Goal: Task Accomplishment & Management: Manage account settings

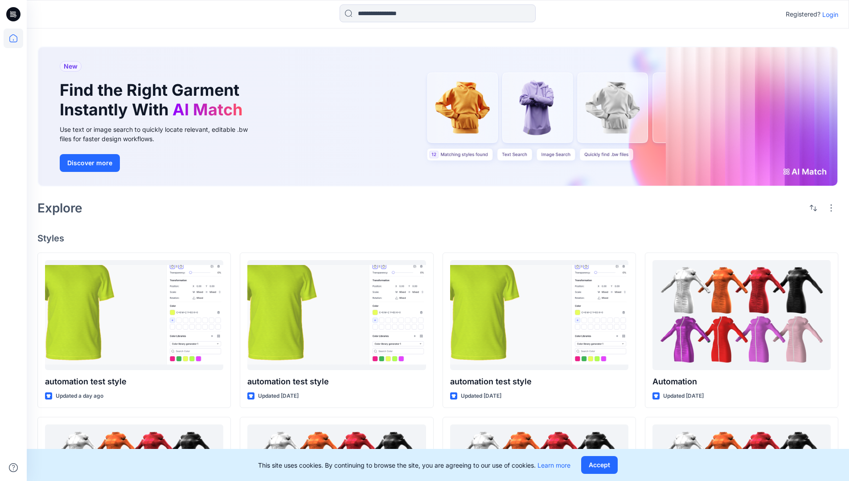
click at [828, 14] on p "Login" at bounding box center [830, 14] width 16 height 9
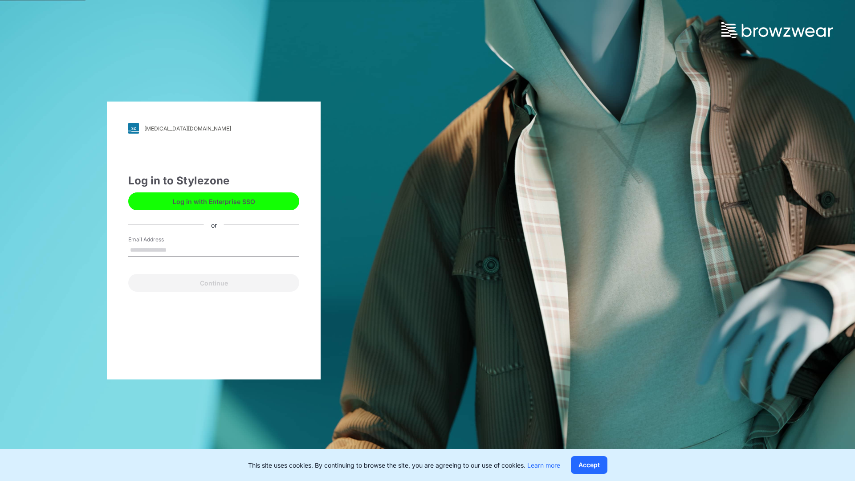
click at [176, 250] on input "Email Address" at bounding box center [213, 250] width 171 height 13
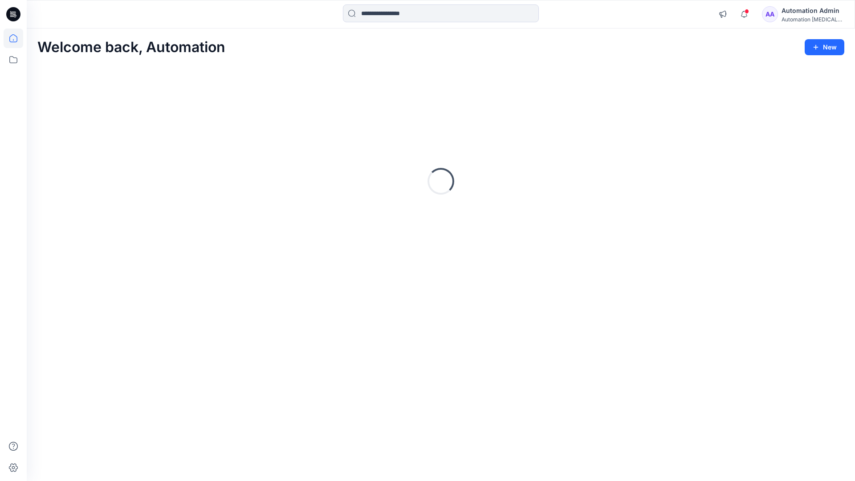
click at [17, 38] on icon at bounding box center [13, 38] width 8 height 8
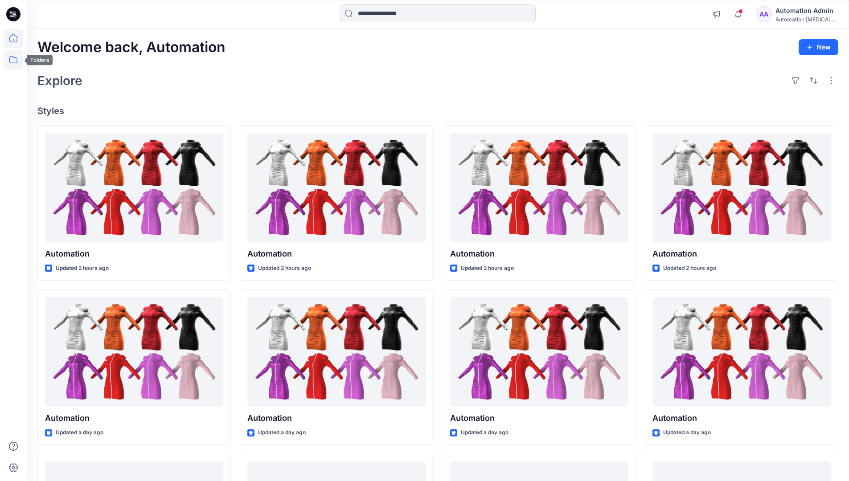
click at [12, 60] on icon at bounding box center [14, 60] width 20 height 20
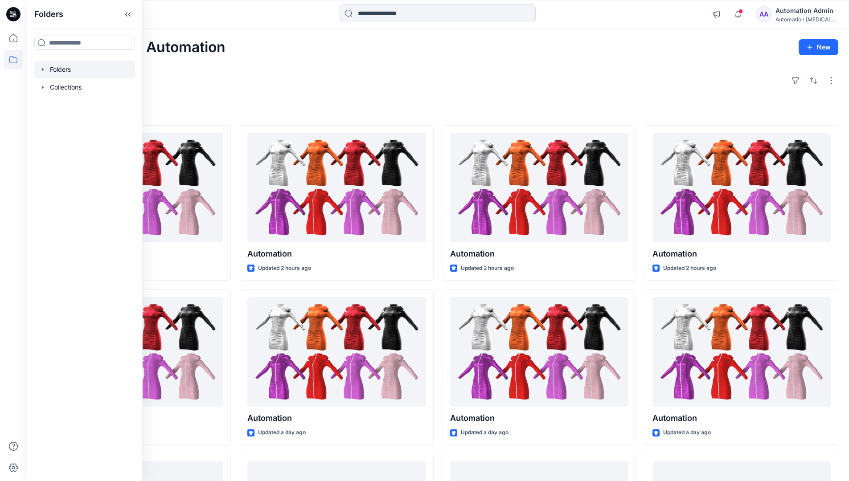
click at [72, 68] on div at bounding box center [85, 70] width 102 height 18
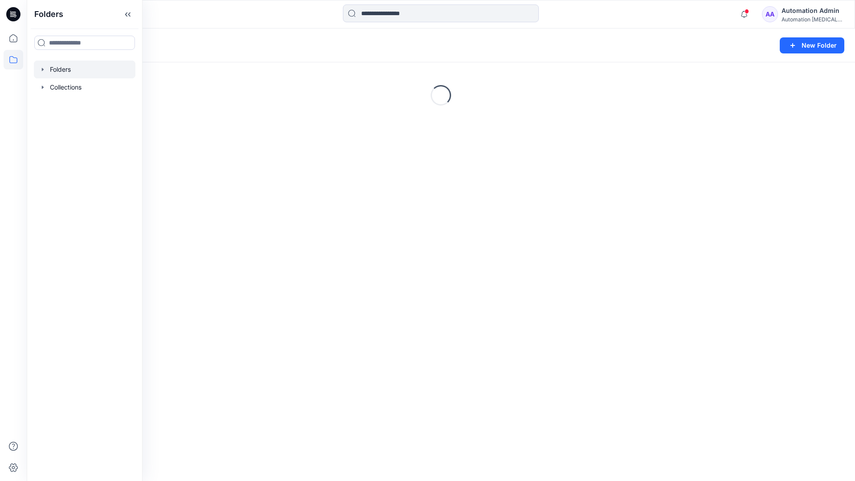
click at [519, 262] on div "Folders New Folder Loading..." at bounding box center [441, 255] width 829 height 453
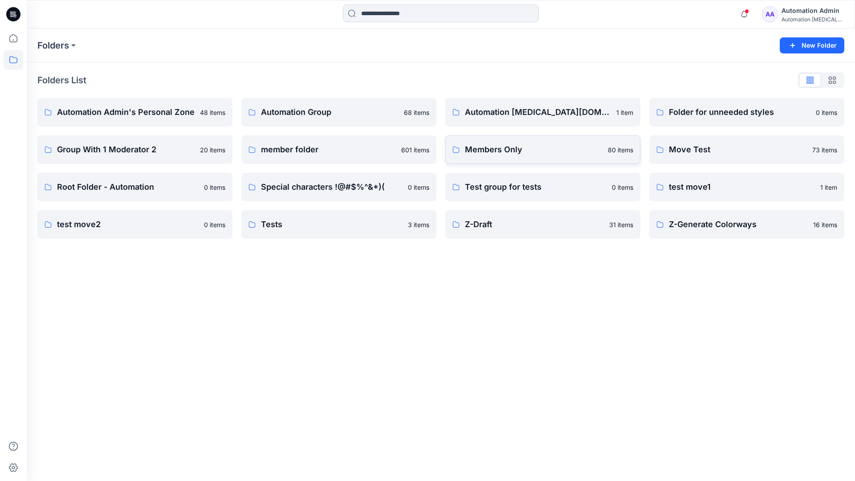
click at [544, 156] on link "Members Only 80 items" at bounding box center [543, 149] width 195 height 29
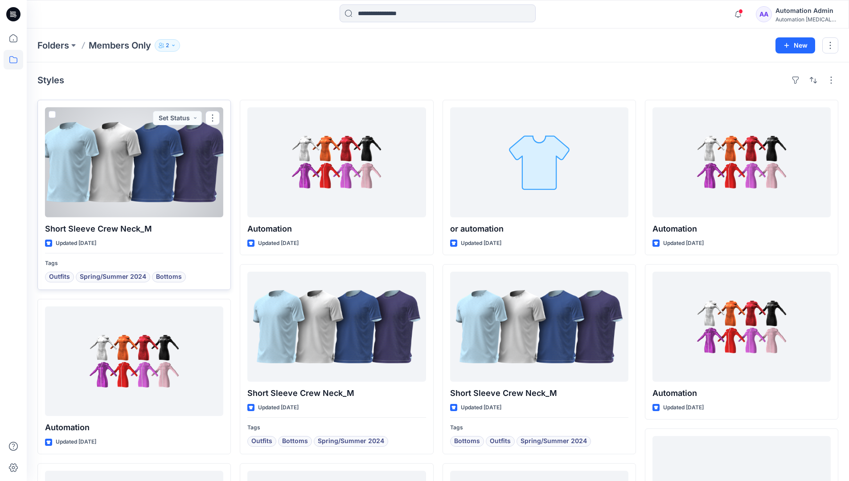
click at [51, 115] on span at bounding box center [52, 114] width 7 height 7
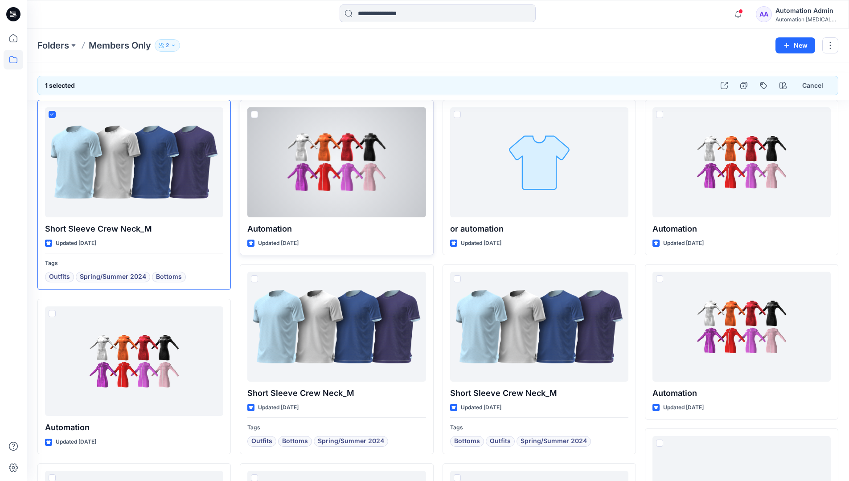
click at [254, 114] on span at bounding box center [254, 114] width 7 height 7
click at [459, 115] on span at bounding box center [457, 114] width 7 height 7
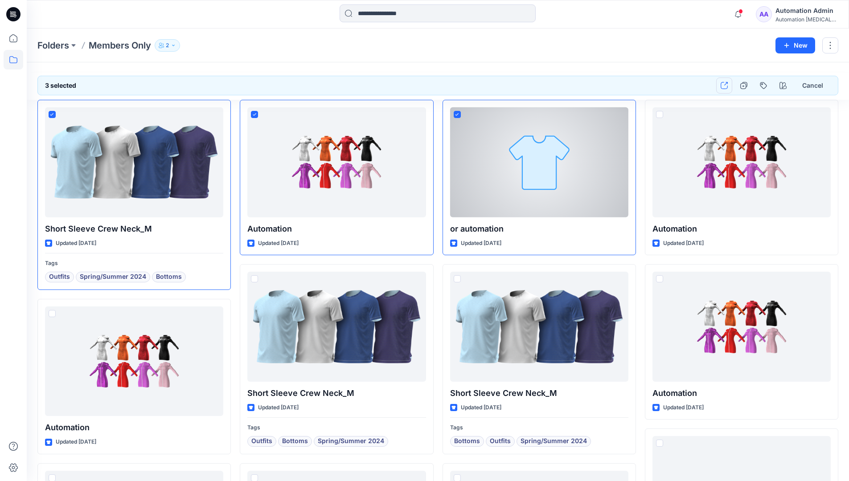
click at [724, 86] on icon "button" at bounding box center [723, 85] width 7 height 7
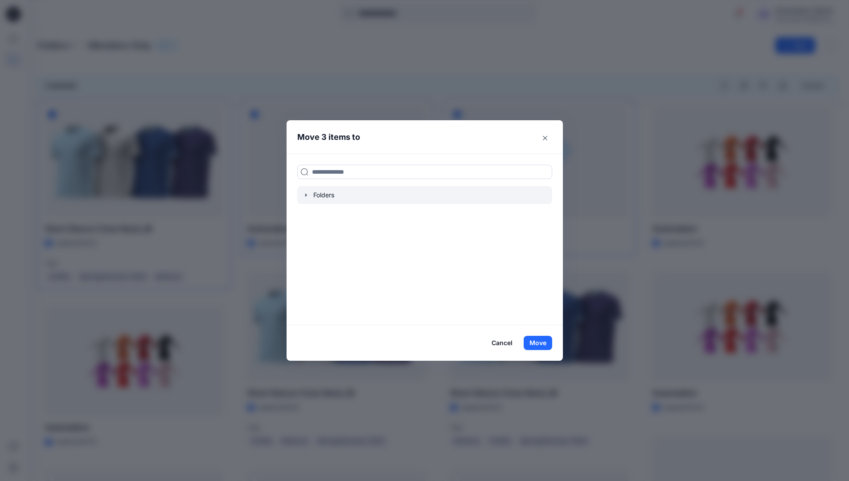
click at [307, 196] on icon "button" at bounding box center [306, 195] width 7 height 7
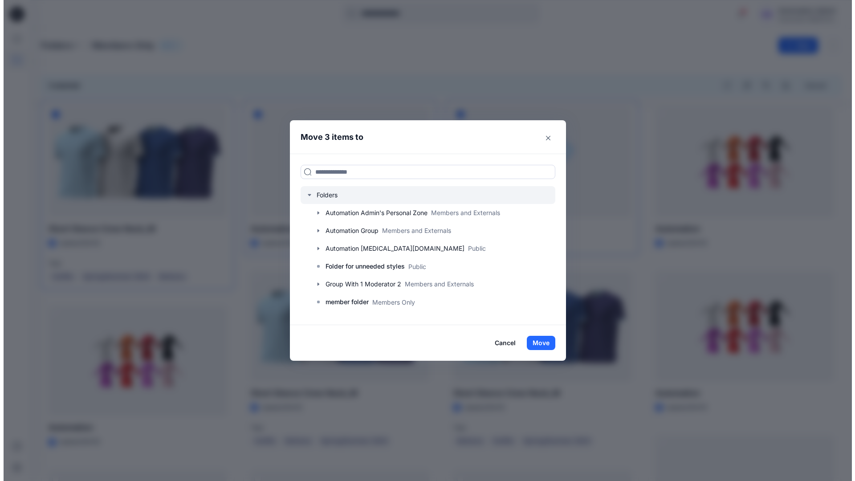
scroll to position [175, 0]
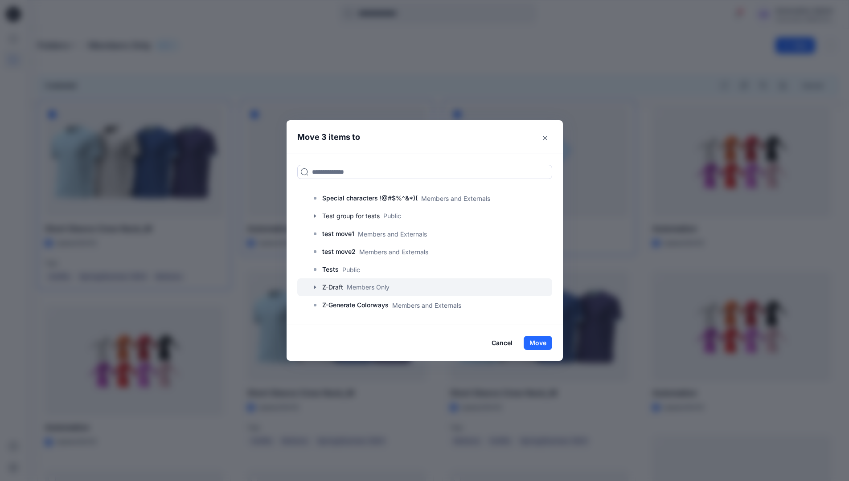
click at [339, 288] on div at bounding box center [424, 287] width 255 height 18
click at [538, 343] on button "Move" at bounding box center [538, 343] width 29 height 14
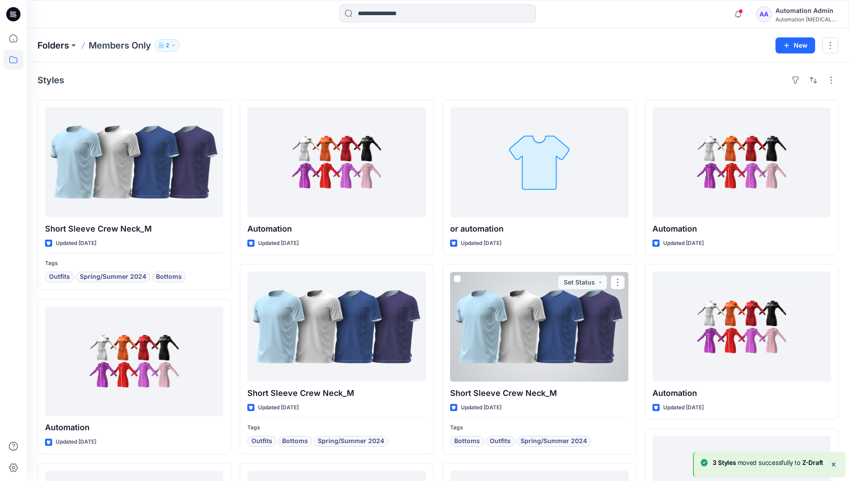
click at [54, 46] on p "Folders" at bounding box center [53, 45] width 32 height 12
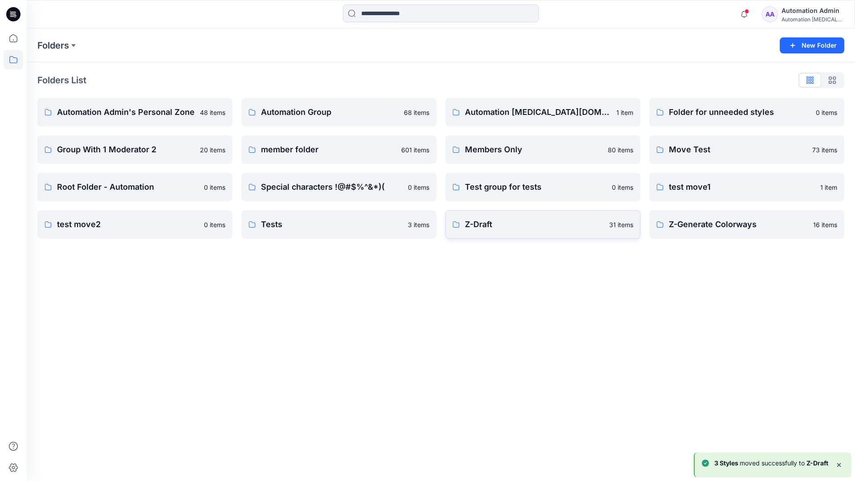
click at [554, 229] on p "Z-Draft" at bounding box center [534, 224] width 139 height 12
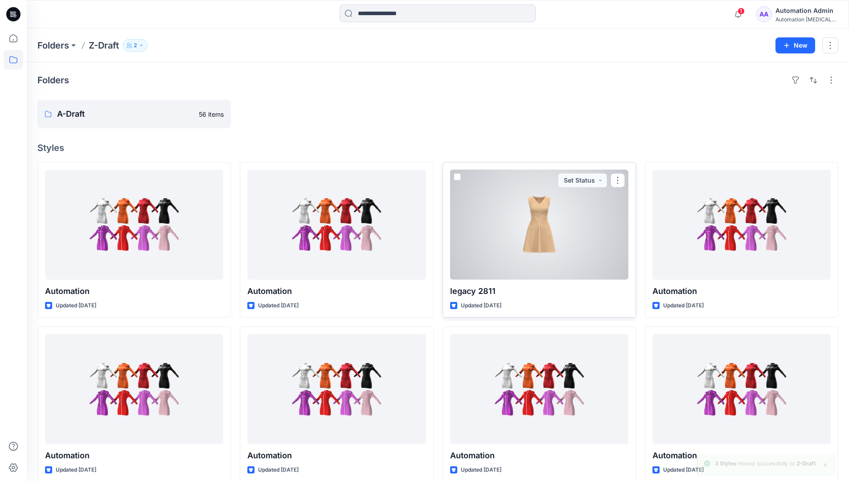
click at [456, 174] on span at bounding box center [457, 176] width 7 height 7
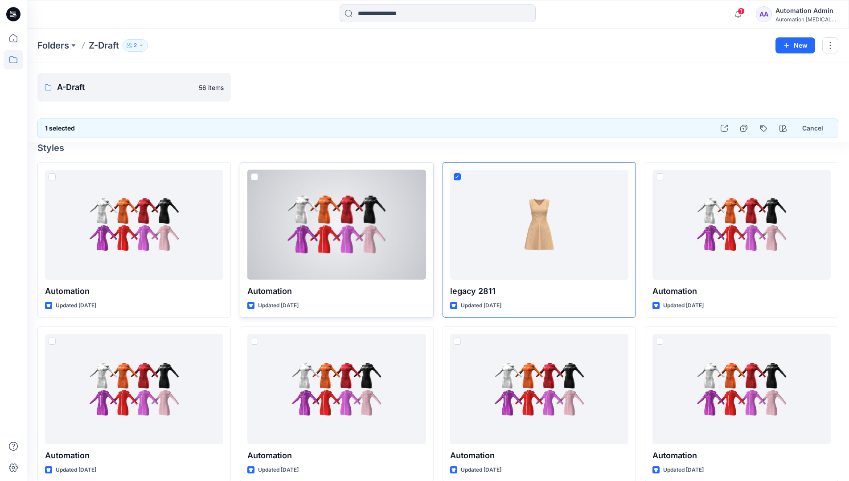
click at [255, 178] on span at bounding box center [254, 176] width 7 height 7
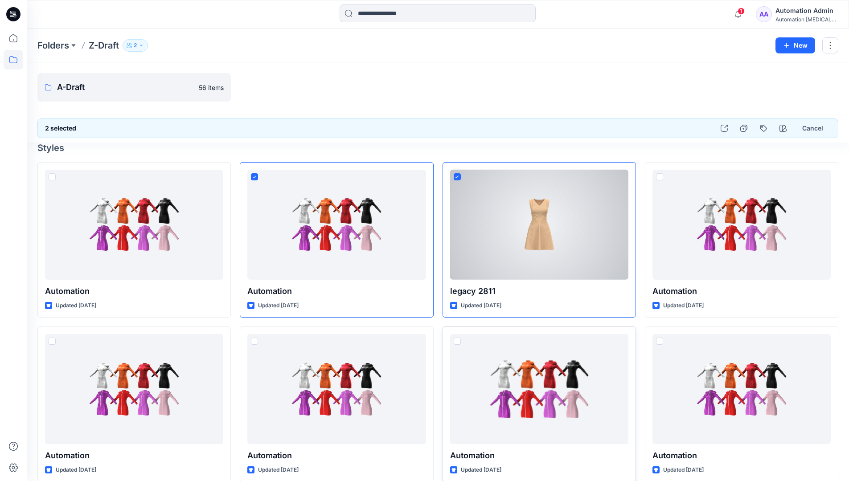
click at [456, 343] on span at bounding box center [457, 341] width 7 height 7
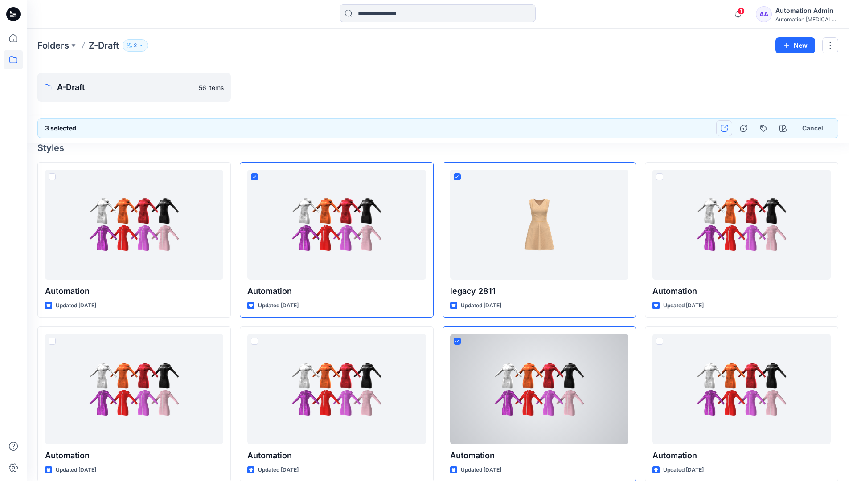
click at [724, 129] on icon "button" at bounding box center [723, 128] width 7 height 7
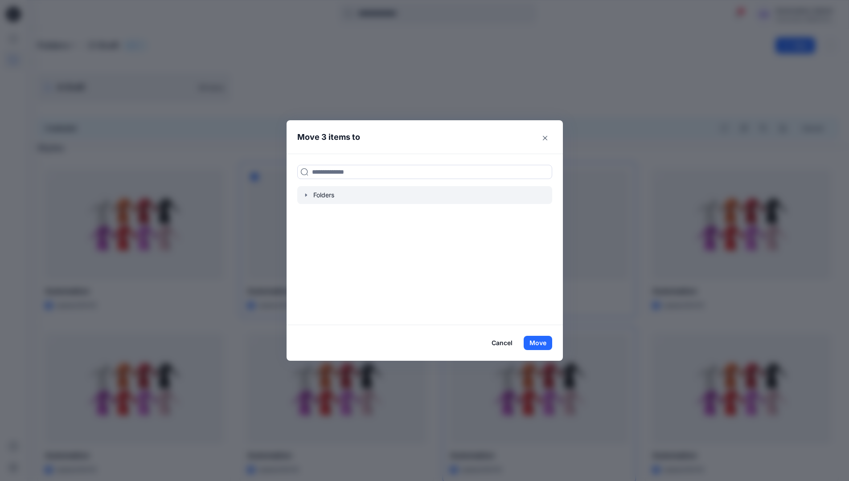
click at [307, 196] on icon "button" at bounding box center [306, 194] width 2 height 3
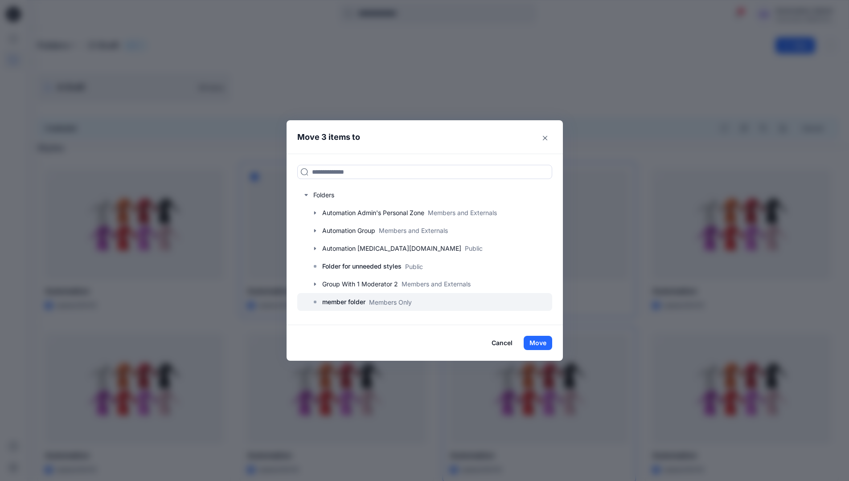
click at [346, 301] on p "member folder" at bounding box center [343, 302] width 43 height 11
click at [540, 343] on button "Move" at bounding box center [538, 343] width 29 height 14
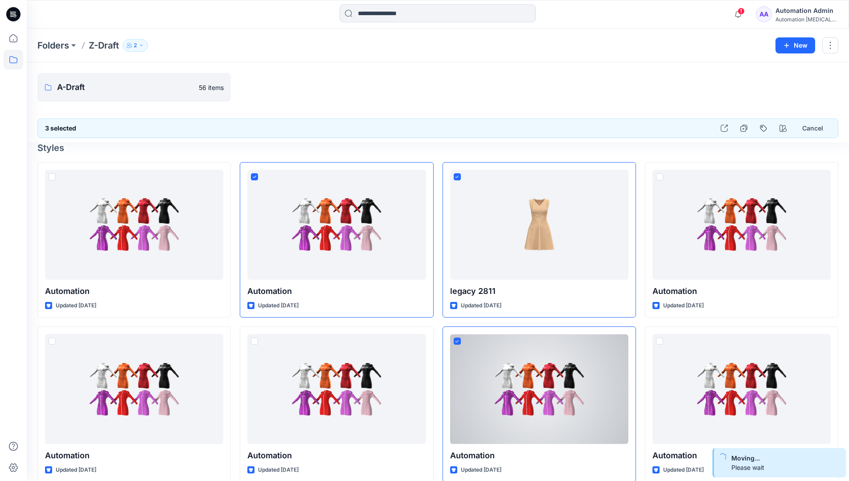
click at [790, 15] on div "Automation Admin" at bounding box center [806, 10] width 62 height 11
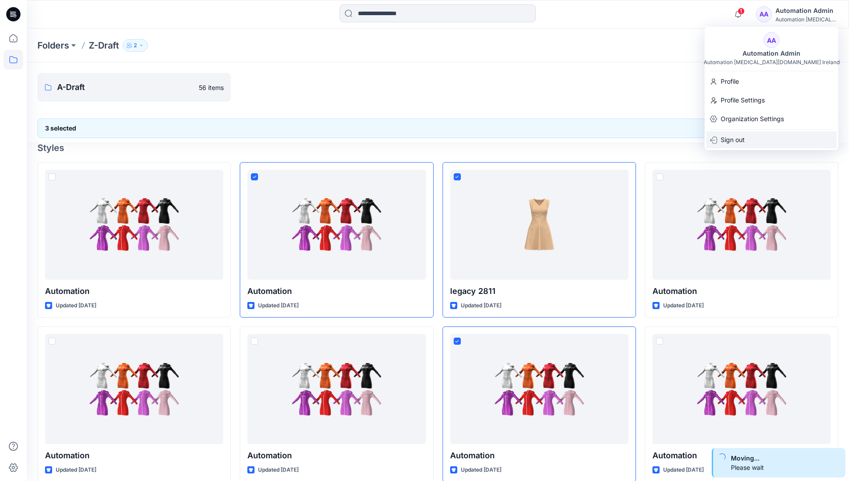
click at [737, 136] on p "Sign out" at bounding box center [732, 139] width 24 height 17
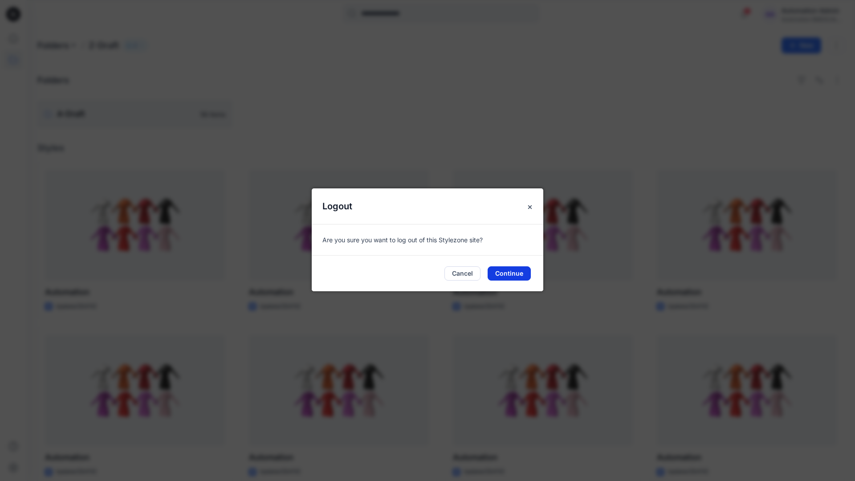
click at [504, 273] on button "Continue" at bounding box center [509, 273] width 43 height 14
